Goal: Book appointment/travel/reservation

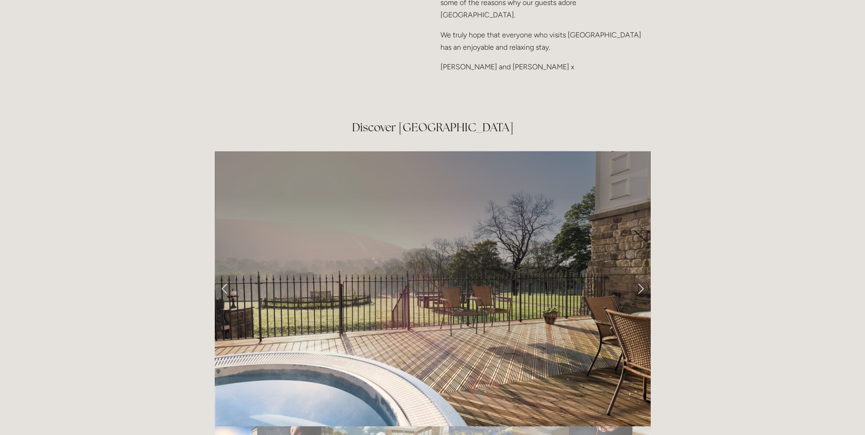
scroll to position [1506, 0]
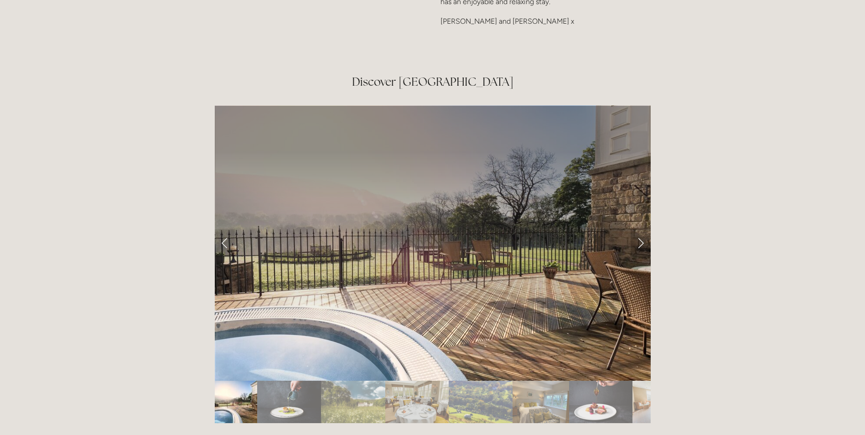
click at [640, 229] on link "Next Slide" at bounding box center [641, 242] width 20 height 27
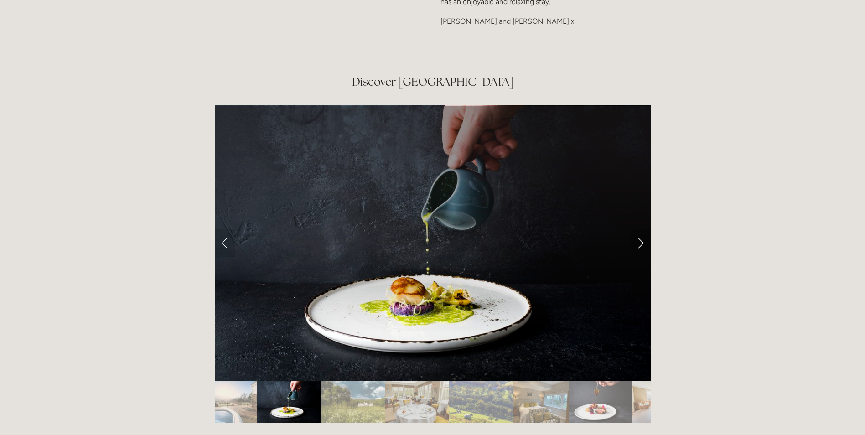
click at [640, 229] on link "Next Slide" at bounding box center [641, 242] width 20 height 27
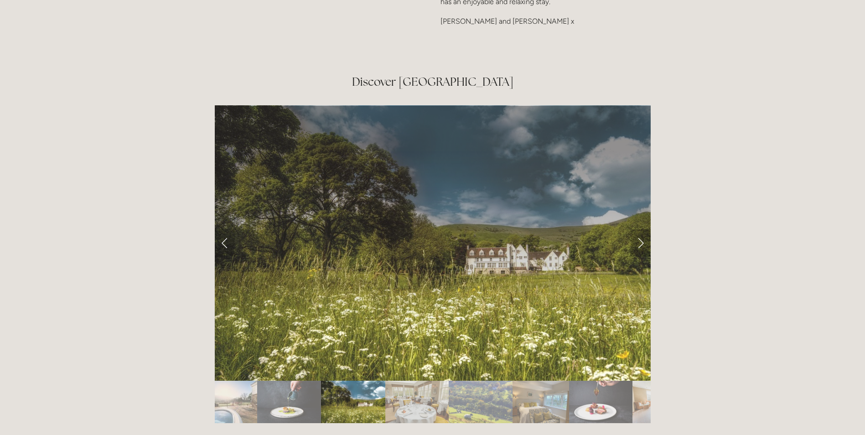
click at [640, 229] on link "Next Slide" at bounding box center [641, 242] width 20 height 27
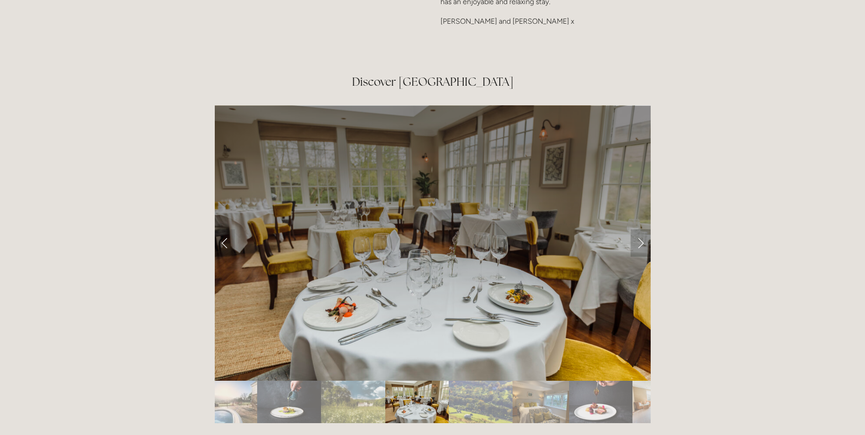
click at [640, 229] on link "Next Slide" at bounding box center [641, 242] width 20 height 27
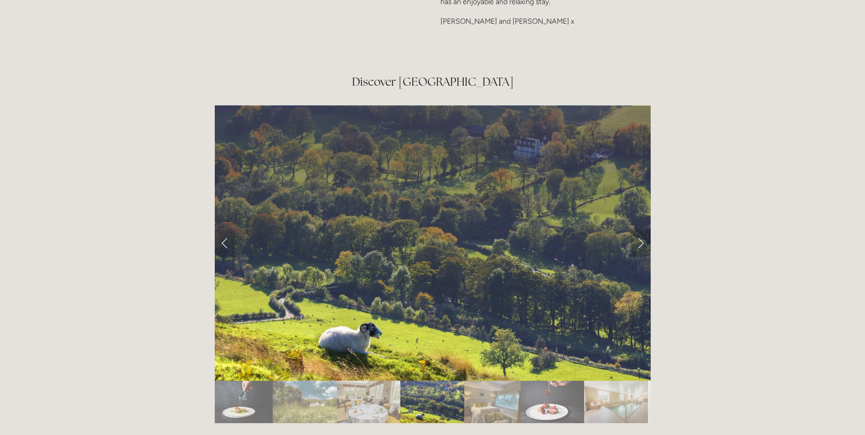
click at [640, 229] on link "Next Slide" at bounding box center [641, 242] width 20 height 27
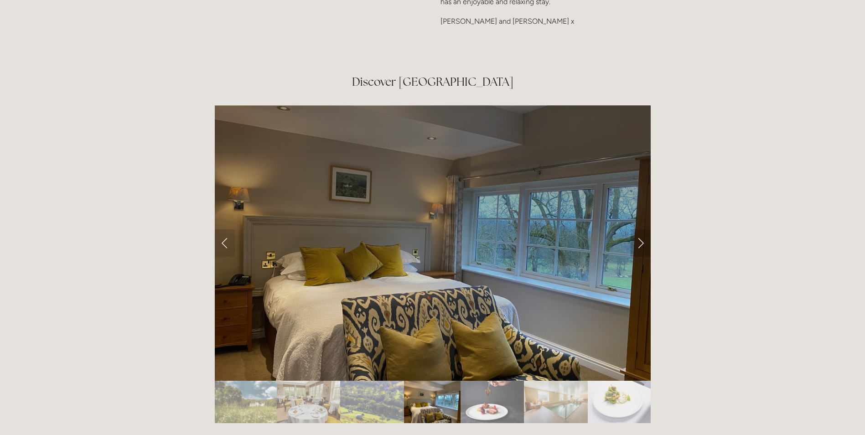
click at [640, 229] on link "Next Slide" at bounding box center [641, 242] width 20 height 27
click at [642, 229] on link "Next Slide" at bounding box center [641, 242] width 20 height 27
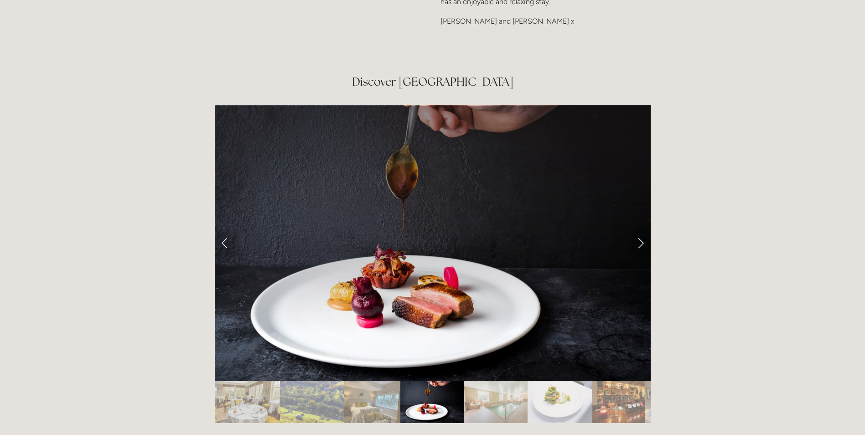
click at [643, 229] on link "Next Slide" at bounding box center [641, 242] width 20 height 27
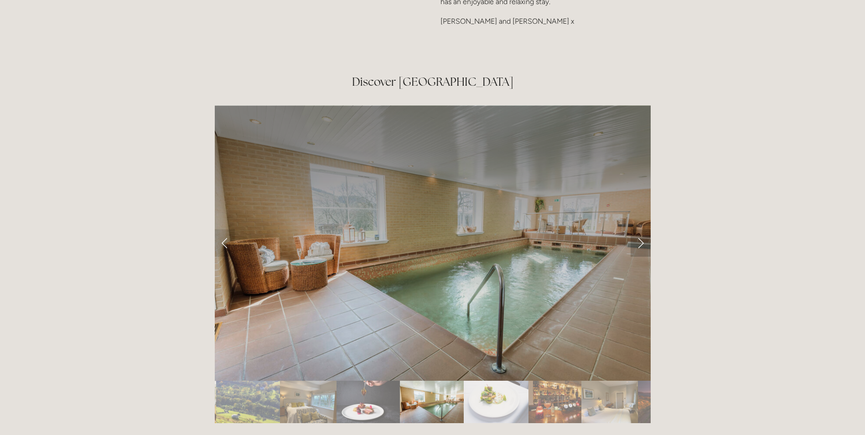
click at [643, 229] on link "Next Slide" at bounding box center [641, 242] width 20 height 27
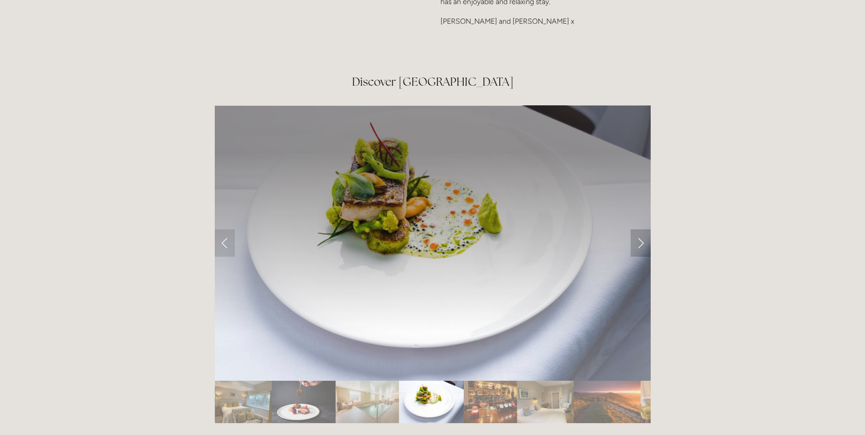
click at [643, 229] on link "Next Slide" at bounding box center [641, 242] width 20 height 27
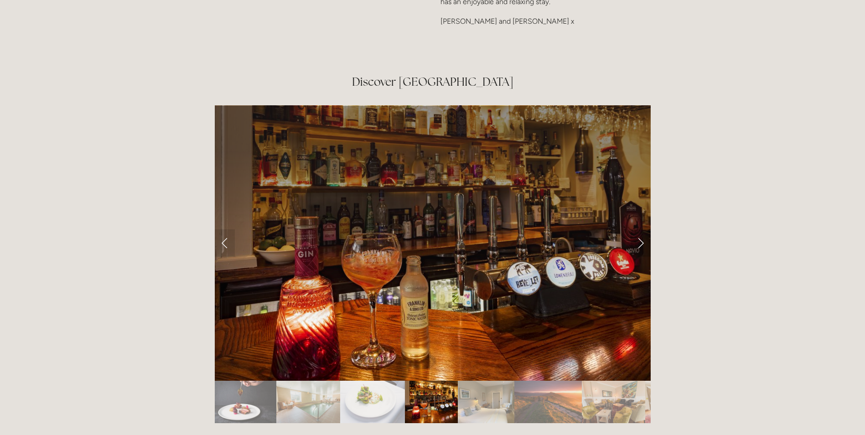
click at [643, 229] on link "Next Slide" at bounding box center [641, 242] width 20 height 27
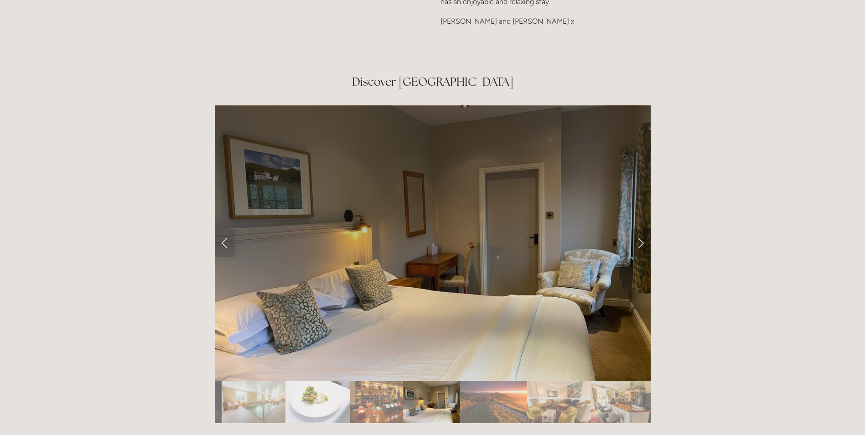
click at [643, 229] on link "Next Slide" at bounding box center [641, 242] width 20 height 27
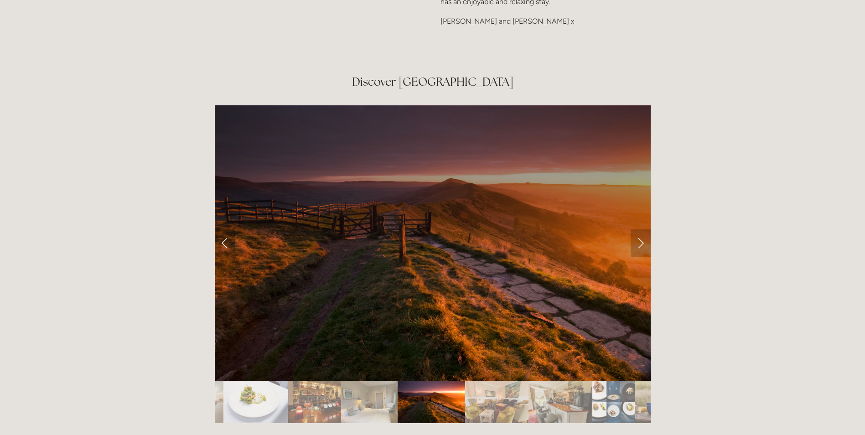
click at [643, 229] on link "Next Slide" at bounding box center [641, 242] width 20 height 27
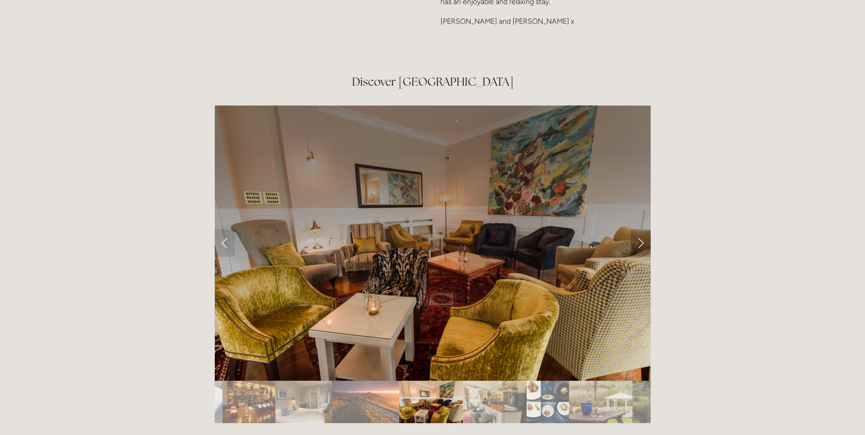
click at [643, 229] on link "Next Slide" at bounding box center [641, 242] width 20 height 27
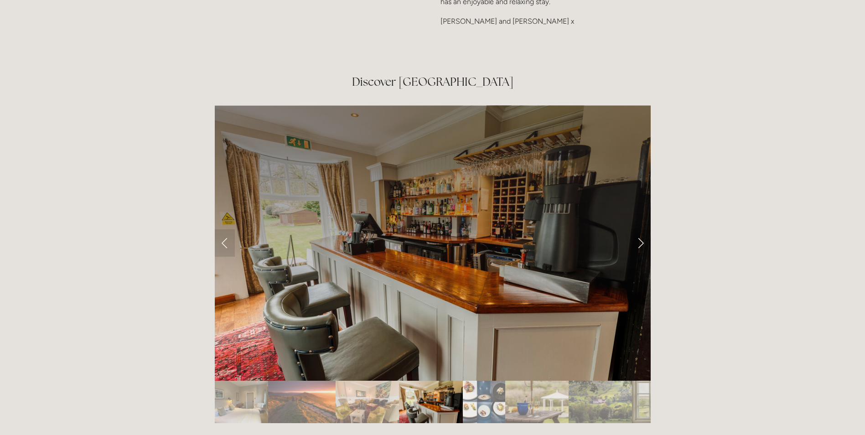
click at [643, 229] on link "Next Slide" at bounding box center [641, 242] width 20 height 27
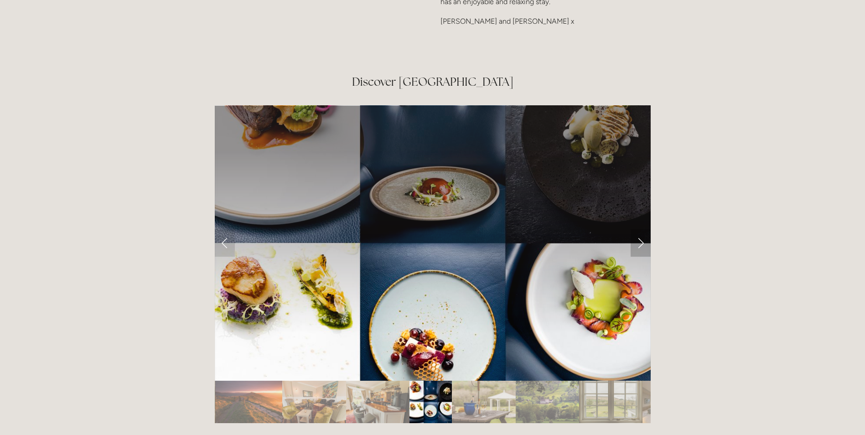
click at [643, 229] on link "Next Slide" at bounding box center [641, 242] width 20 height 27
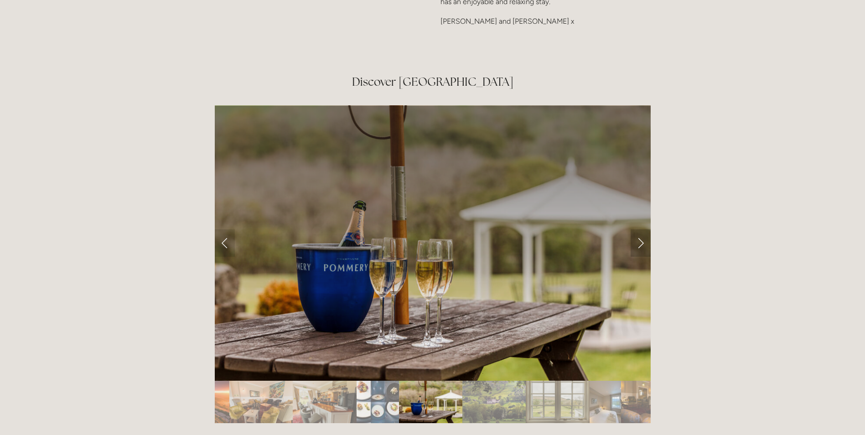
click at [640, 229] on link "Next Slide" at bounding box center [641, 242] width 20 height 27
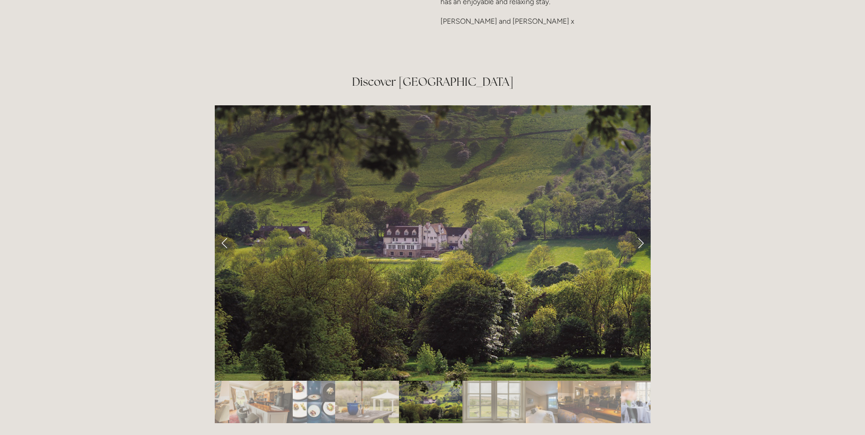
click at [640, 229] on link "Next Slide" at bounding box center [641, 242] width 20 height 27
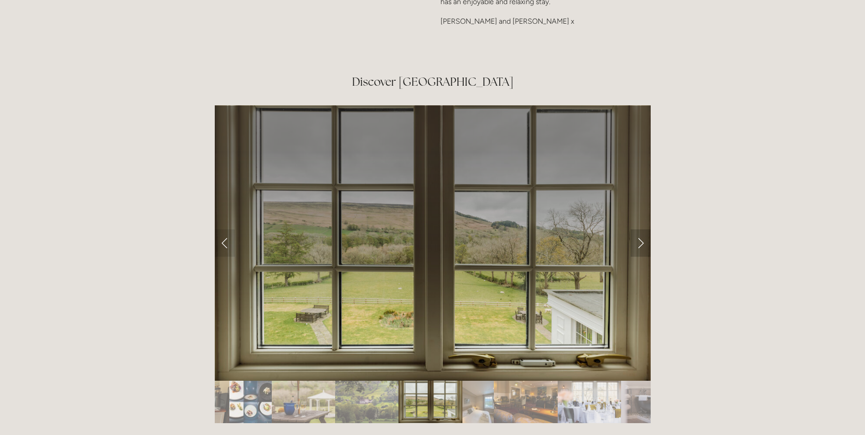
click at [640, 229] on link "Next Slide" at bounding box center [641, 242] width 20 height 27
click at [641, 229] on link "Next Slide" at bounding box center [641, 242] width 20 height 27
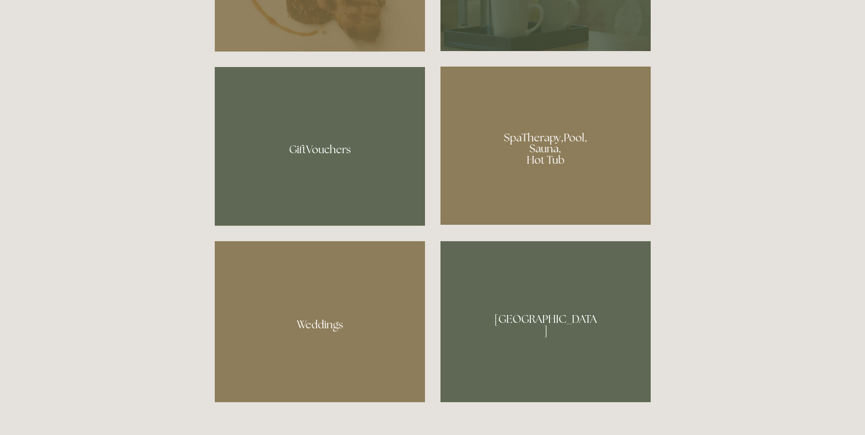
scroll to position [730, 0]
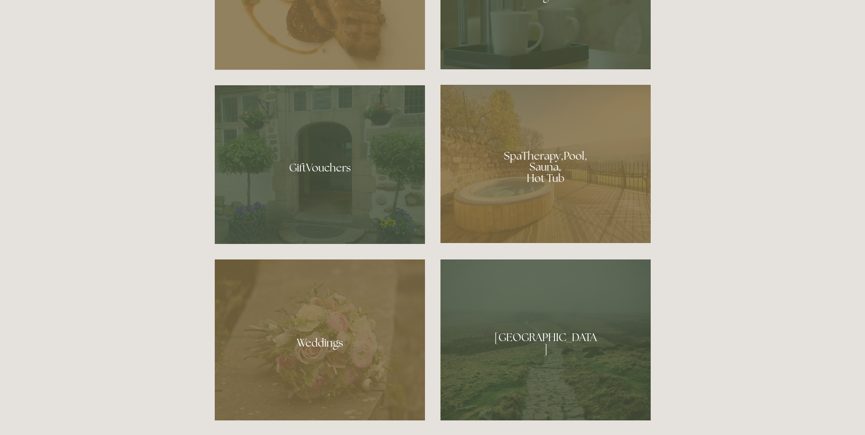
click at [566, 167] on div at bounding box center [546, 164] width 210 height 158
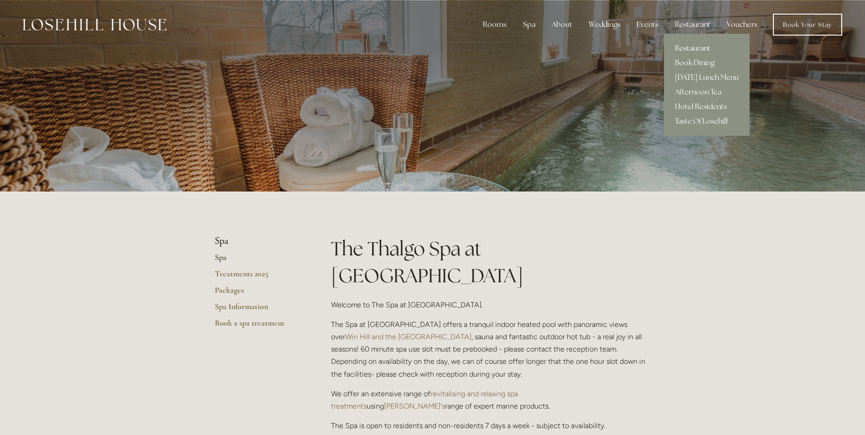
click at [692, 49] on link "Restaurant" at bounding box center [707, 48] width 86 height 15
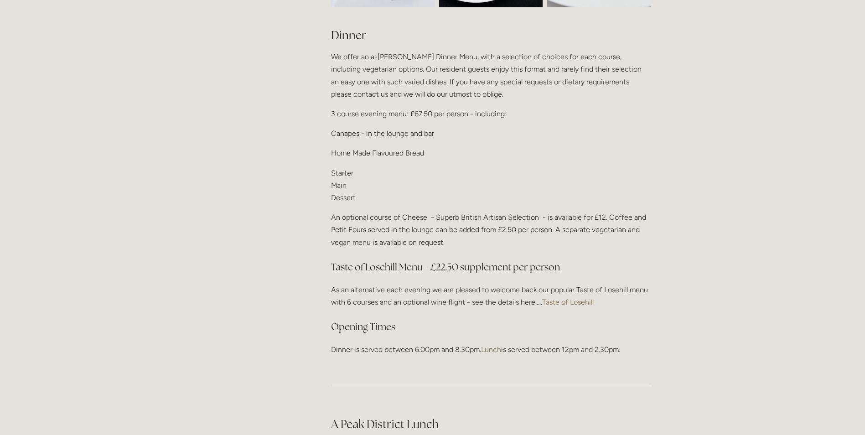
scroll to position [1095, 0]
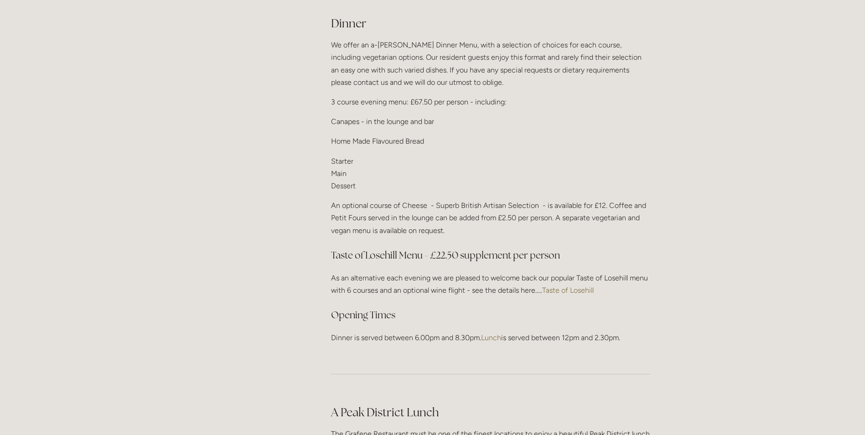
click at [574, 287] on link "Taste of Losehill" at bounding box center [568, 290] width 52 height 9
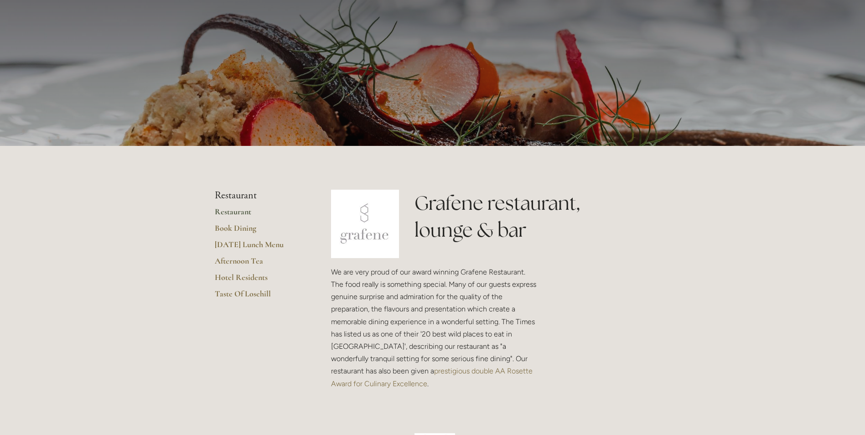
scroll to position [0, 0]
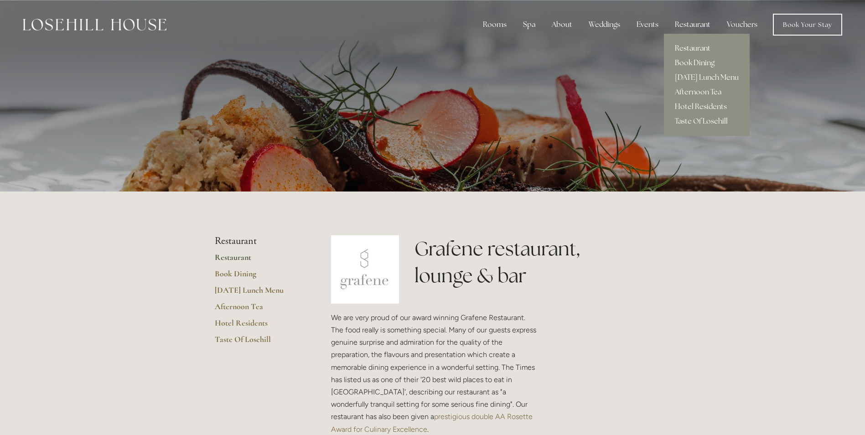
click at [699, 62] on link "Book Dining" at bounding box center [707, 63] width 86 height 15
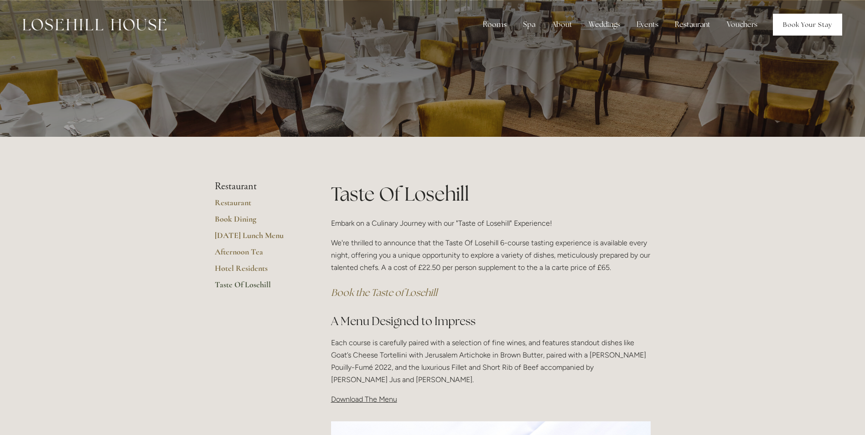
click at [795, 29] on link "Book Your Stay" at bounding box center [807, 25] width 69 height 22
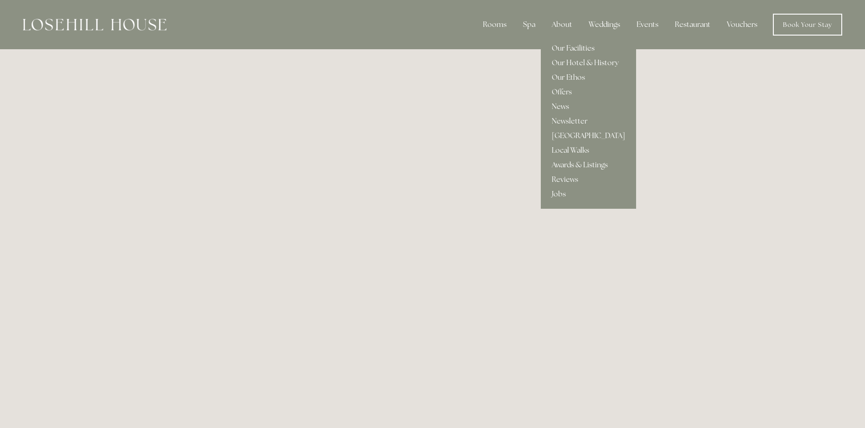
click at [574, 50] on link "Our Facilities" at bounding box center [588, 48] width 95 height 15
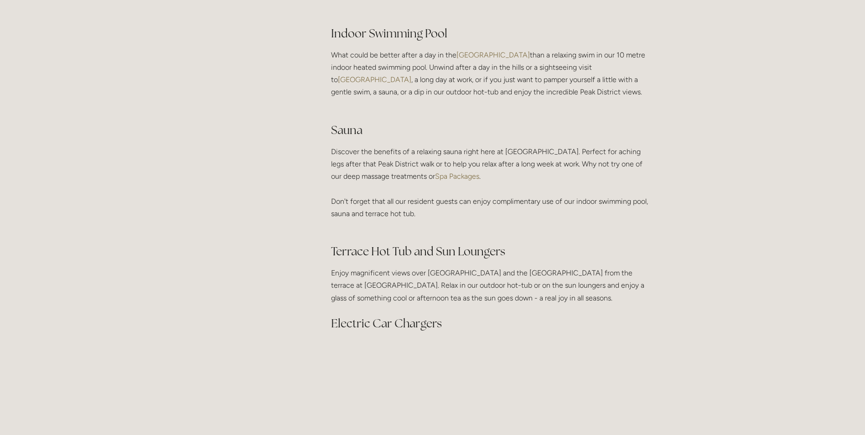
scroll to position [639, 0]
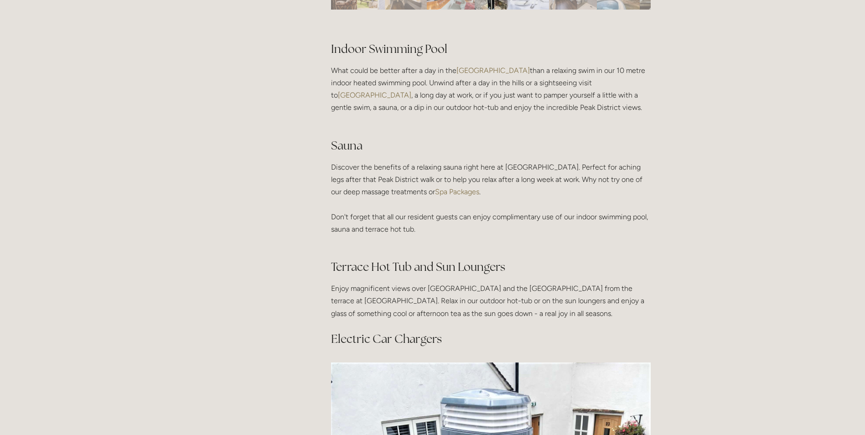
click at [479, 191] on link "Spa Packages" at bounding box center [457, 192] width 44 height 9
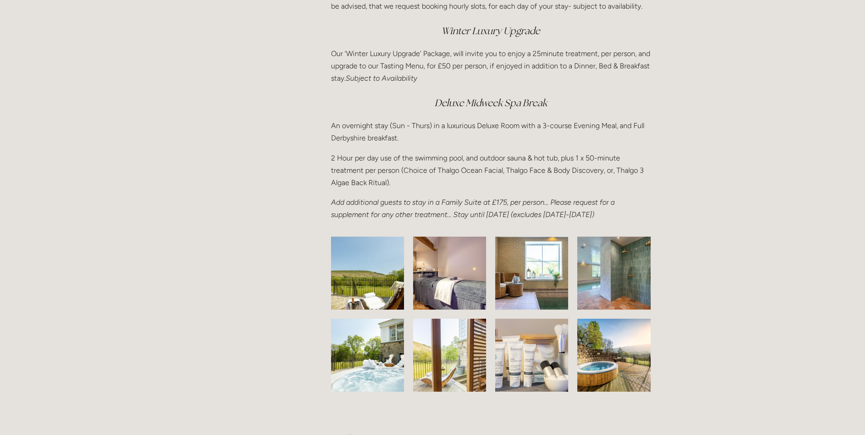
scroll to position [1232, 0]
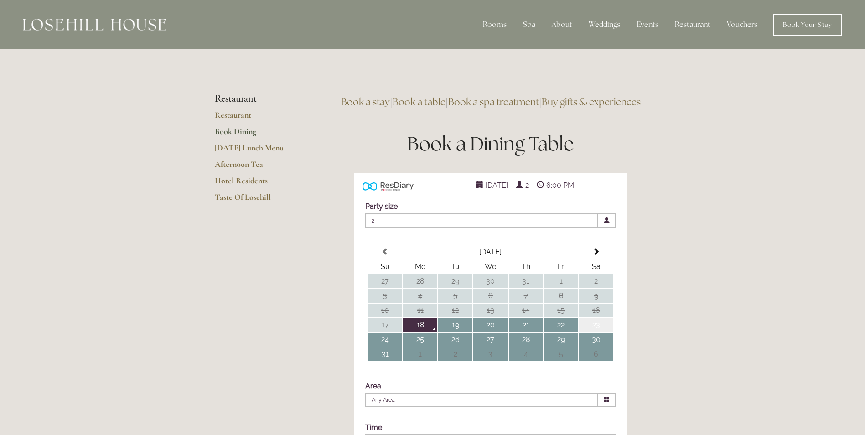
click at [597, 332] on td "23" at bounding box center [596, 325] width 34 height 14
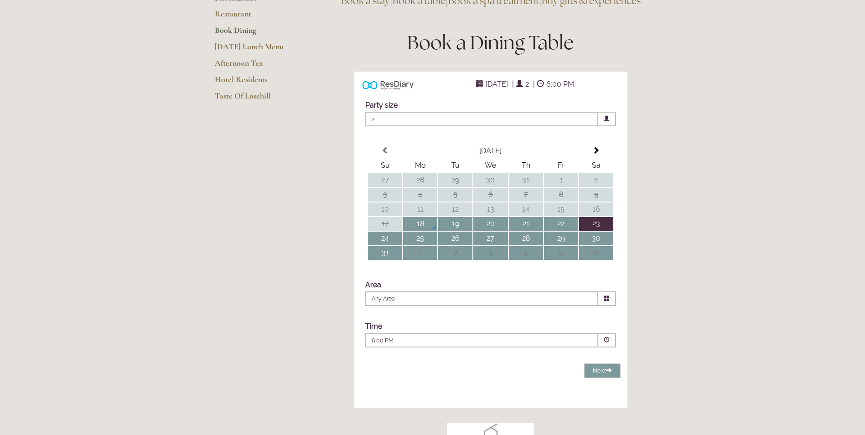
scroll to position [137, 0]
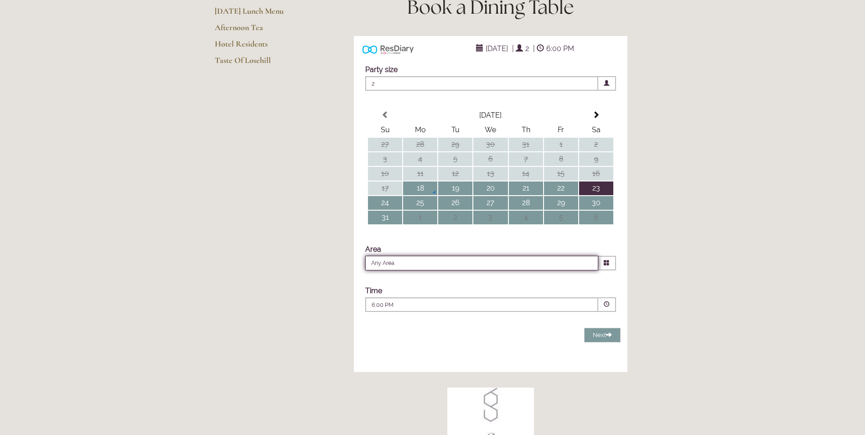
click at [579, 271] on input "Any Area" at bounding box center [481, 263] width 233 height 15
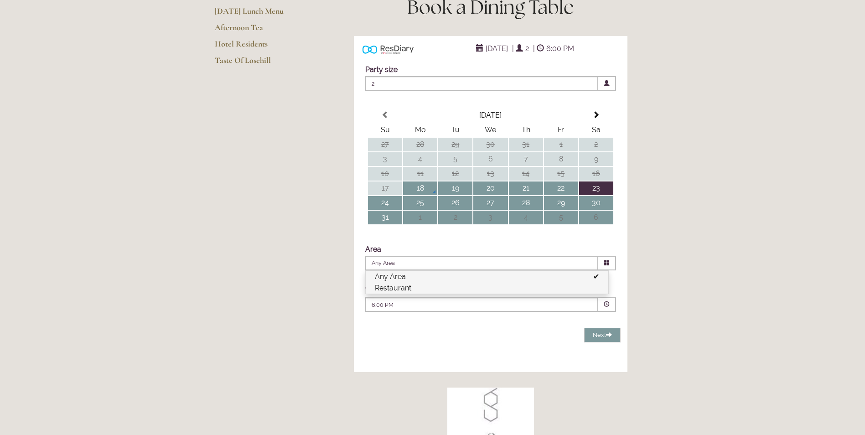
click at [463, 294] on li "Restaurant" at bounding box center [487, 287] width 243 height 11
type input "Restaurant"
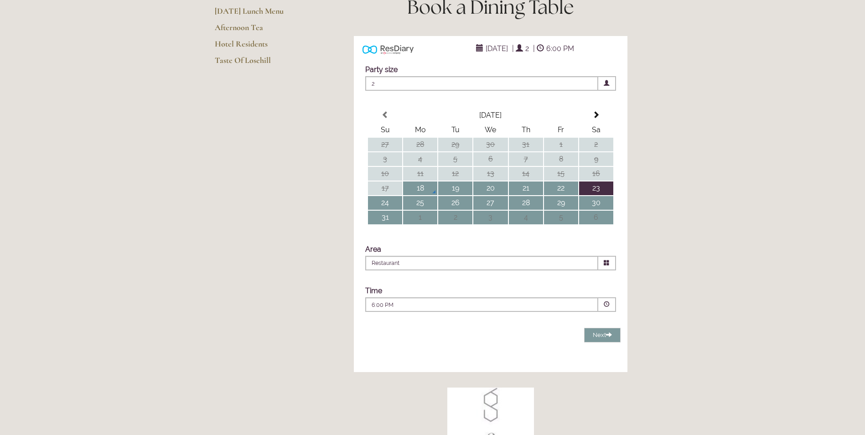
click at [608, 312] on span at bounding box center [608, 304] width 18 height 15
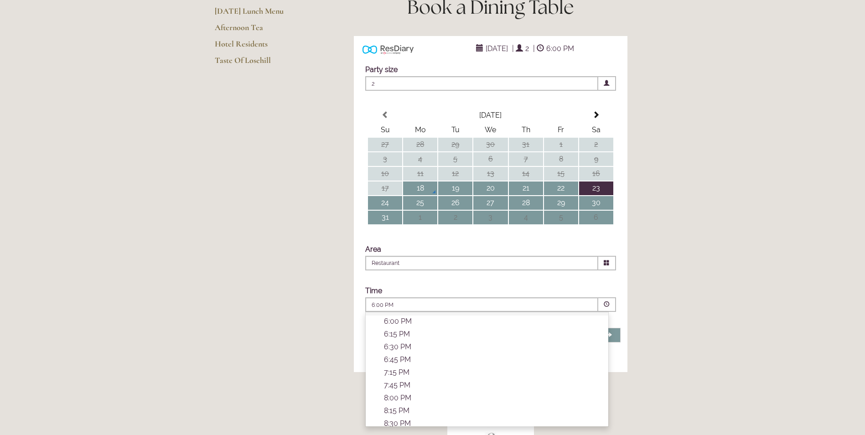
scroll to position [303, 0]
click at [396, 373] on p "7:15 PM" at bounding box center [491, 368] width 215 height 9
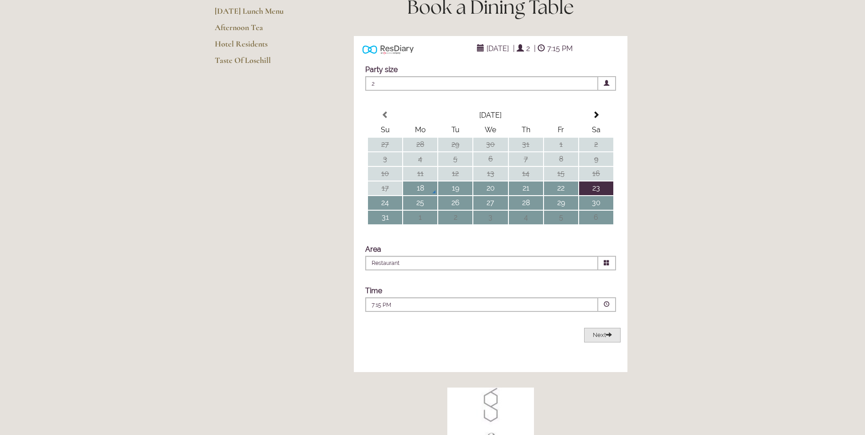
click at [602, 339] on span "Next" at bounding box center [602, 335] width 19 height 7
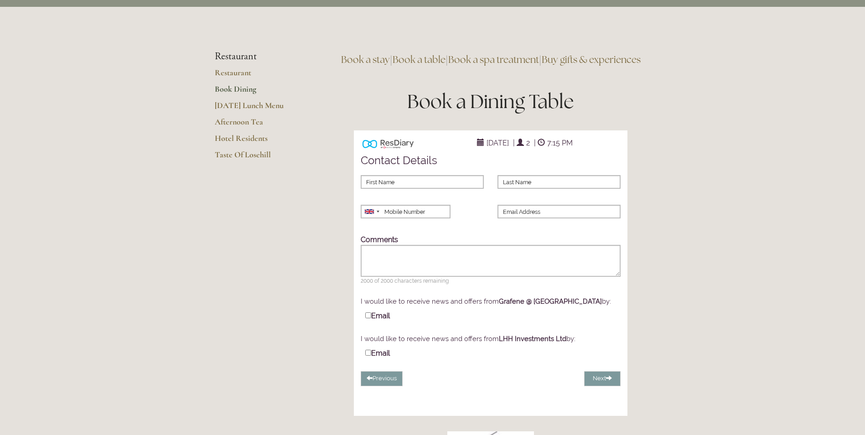
scroll to position [0, 0]
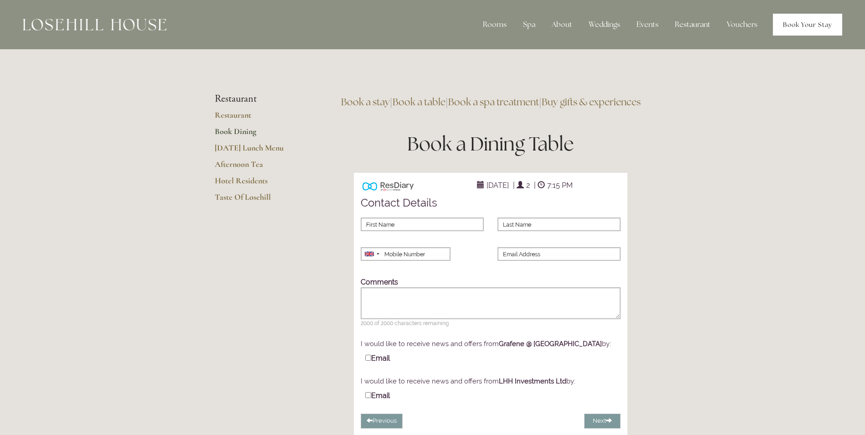
click at [801, 29] on link "Book Your Stay" at bounding box center [807, 25] width 69 height 22
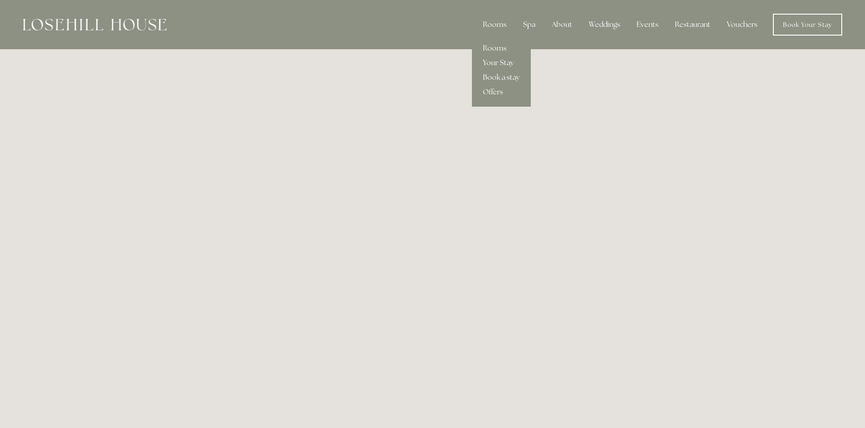
click at [503, 63] on link "Your Stay" at bounding box center [501, 63] width 59 height 15
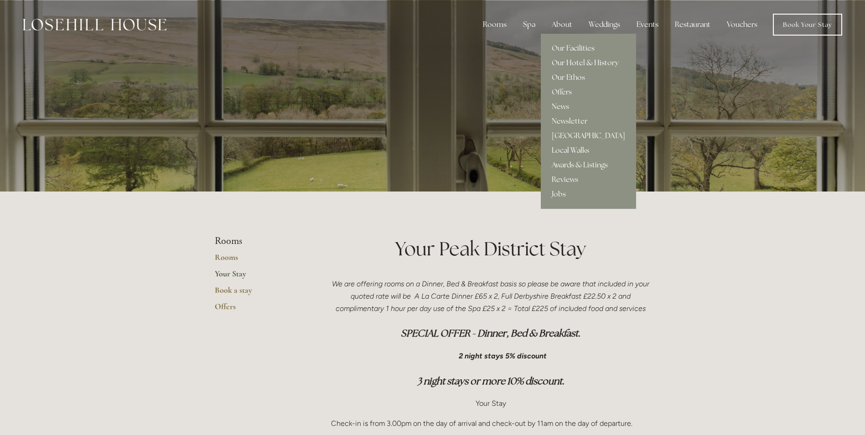
click at [577, 65] on link "Our Hotel & History" at bounding box center [588, 63] width 95 height 15
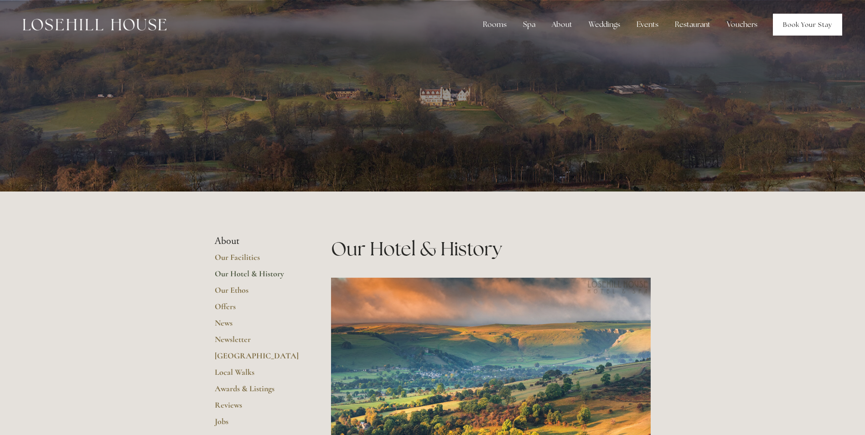
click at [806, 29] on link "Book Your Stay" at bounding box center [807, 25] width 69 height 22
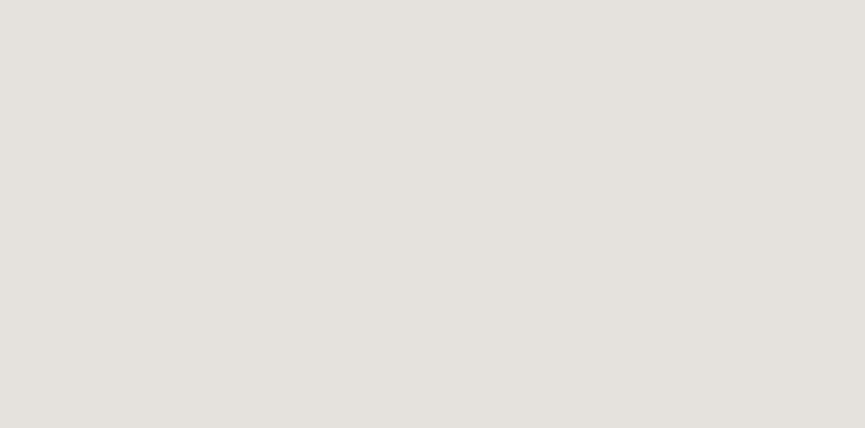
scroll to position [50, 0]
